Goal: Unclear: Unclear

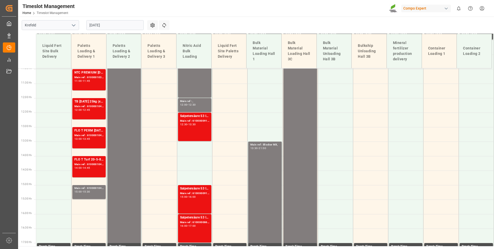
scroll to position [319, 0]
